Goal: Task Accomplishment & Management: Use online tool/utility

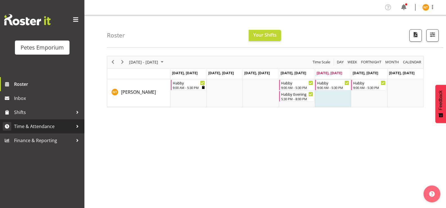
click at [40, 124] on span "Time & Attendance" at bounding box center [43, 126] width 59 height 8
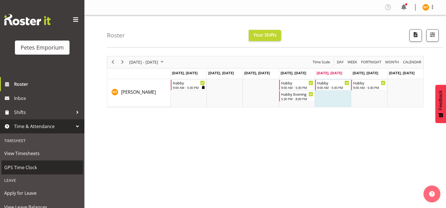
click at [24, 167] on span "GPS Time Clock" at bounding box center [42, 167] width 76 height 8
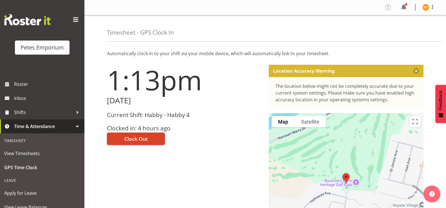
click at [137, 141] on span "Clock Out" at bounding box center [136, 138] width 23 height 7
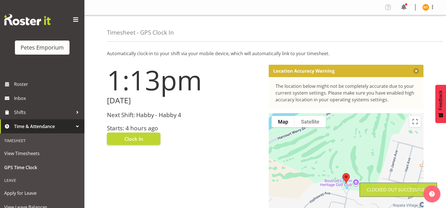
click at [426, 9] on img at bounding box center [426, 7] width 7 height 7
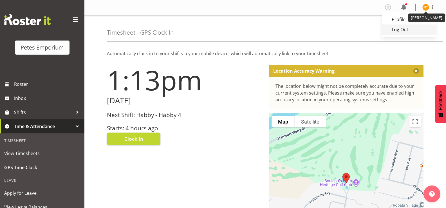
click at [404, 32] on link "Log Out" at bounding box center [409, 30] width 54 height 10
